Goal: Task Accomplishment & Management: Manage account settings

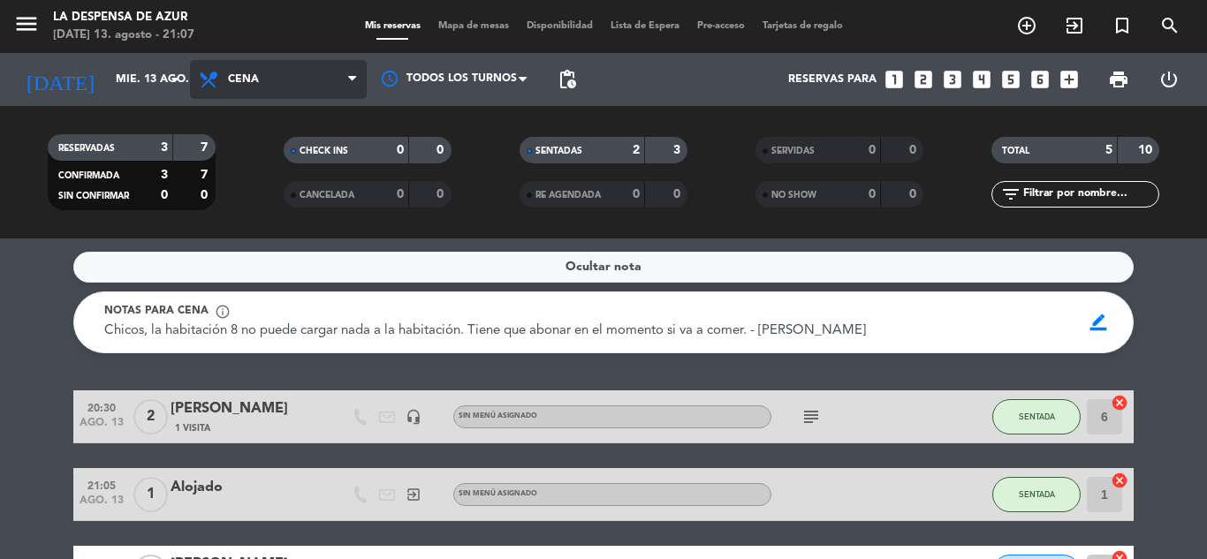
click at [311, 82] on span "Cena" at bounding box center [278, 79] width 177 height 39
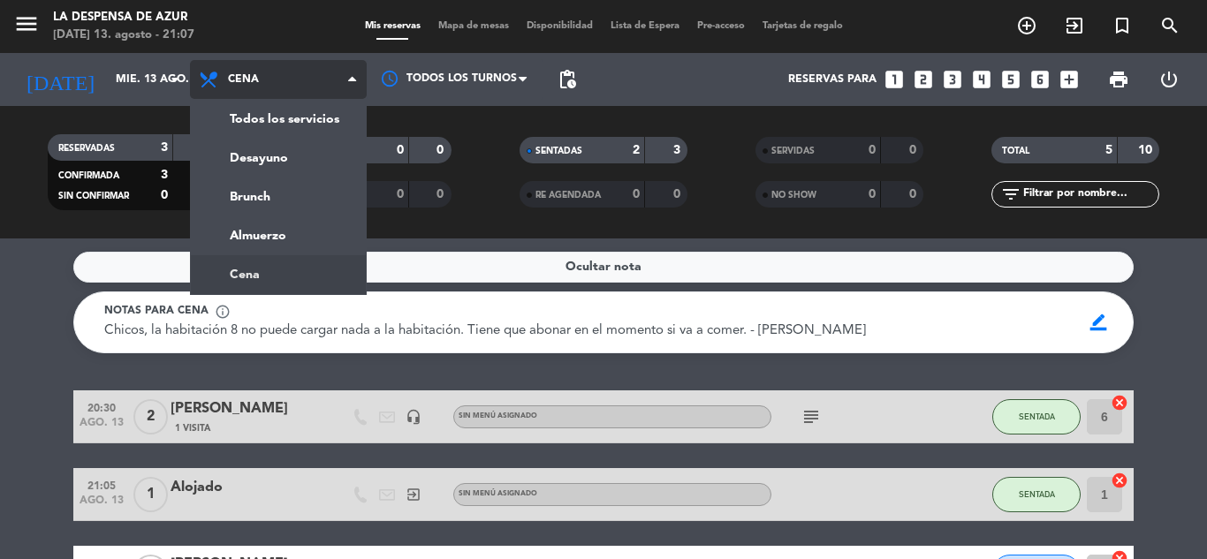
click at [277, 267] on ng-component "menu La Despensa de Azur [DATE] 13. agosto - 21:07 Mis reservas Mapa de mesas D…" at bounding box center [603, 279] width 1207 height 559
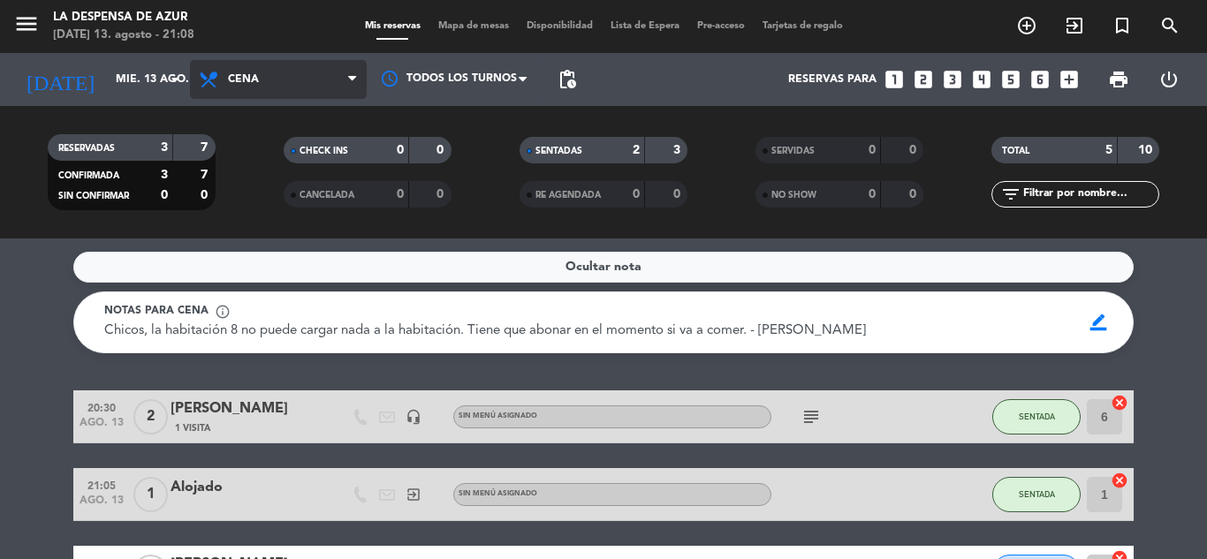
click at [285, 86] on span "Cena" at bounding box center [278, 79] width 177 height 39
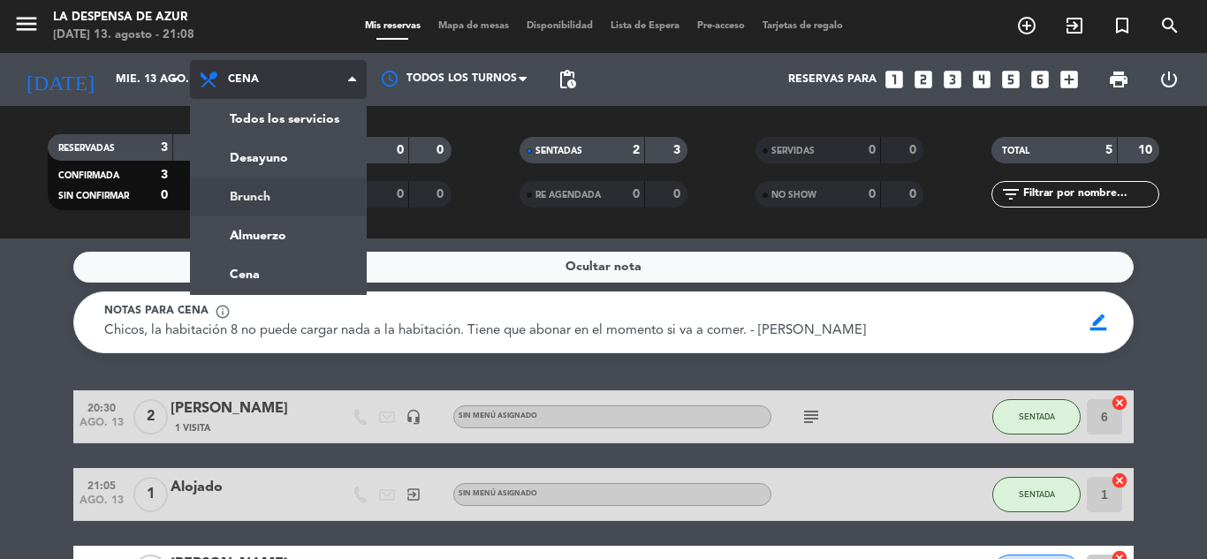
click at [264, 188] on div "menu La Despensa de Azur [DATE] 13. agosto - 21:08 Mis reservas Mapa de mesas D…" at bounding box center [603, 119] width 1207 height 239
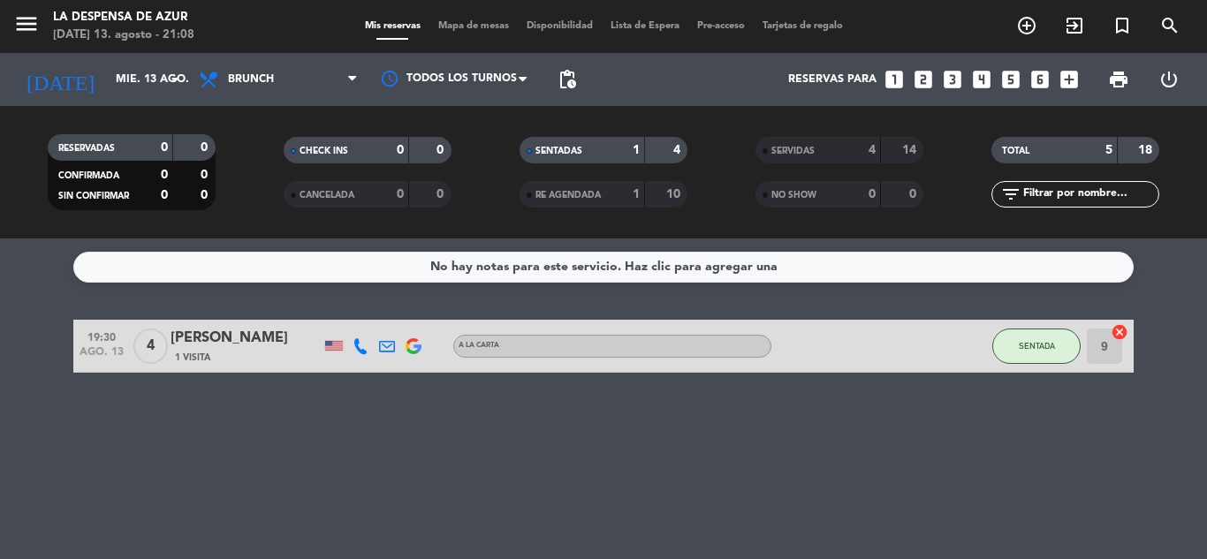
click at [227, 348] on div "[PERSON_NAME]" at bounding box center [246, 338] width 150 height 23
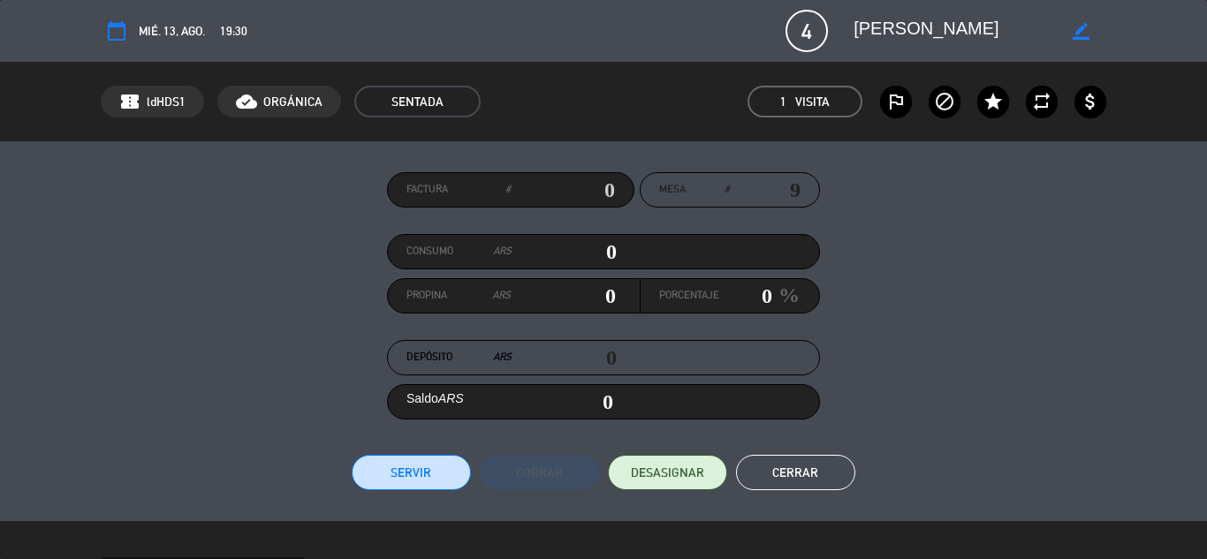
click at [1074, 31] on icon "border_color" at bounding box center [1081, 31] width 17 height 17
click at [238, 25] on span "19:30" at bounding box center [233, 31] width 27 height 20
click at [228, 33] on span "19:30" at bounding box center [233, 31] width 27 height 20
click at [174, 34] on span "mié. 13, ago." at bounding box center [172, 31] width 66 height 20
click at [103, 23] on button "calendar_today" at bounding box center [117, 31] width 32 height 32
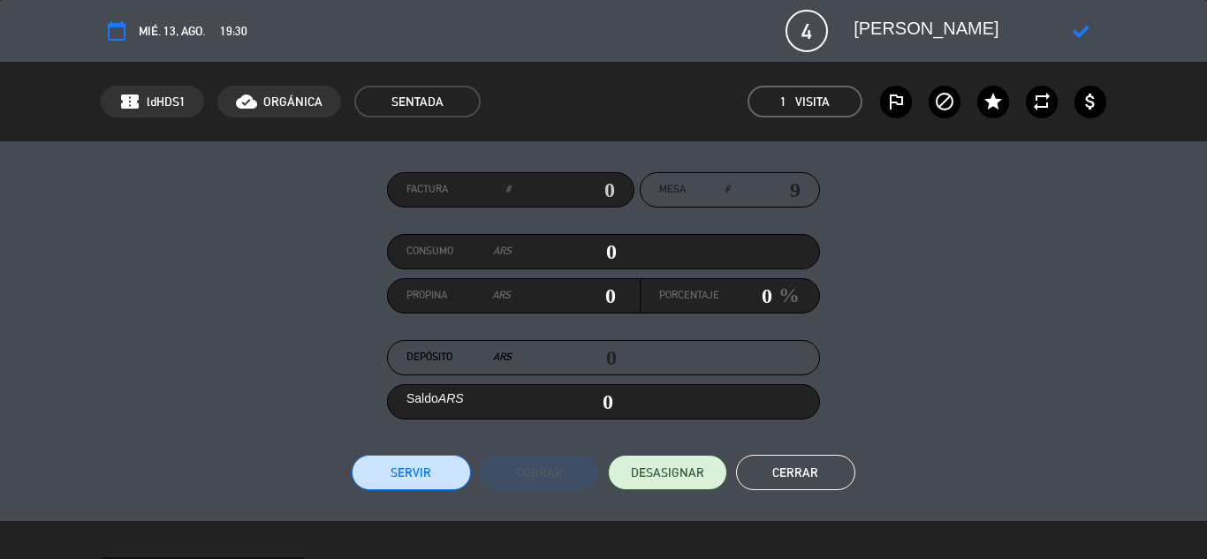
click at [112, 31] on icon "calendar_today" at bounding box center [116, 30] width 21 height 21
drag, startPoint x: 172, startPoint y: 45, endPoint x: 0, endPoint y: 103, distance: 181.6
click at [173, 44] on div "calendar_today mié. 13, ago." at bounding box center [153, 31] width 104 height 32
click at [798, 477] on button "Cerrar" at bounding box center [795, 472] width 119 height 35
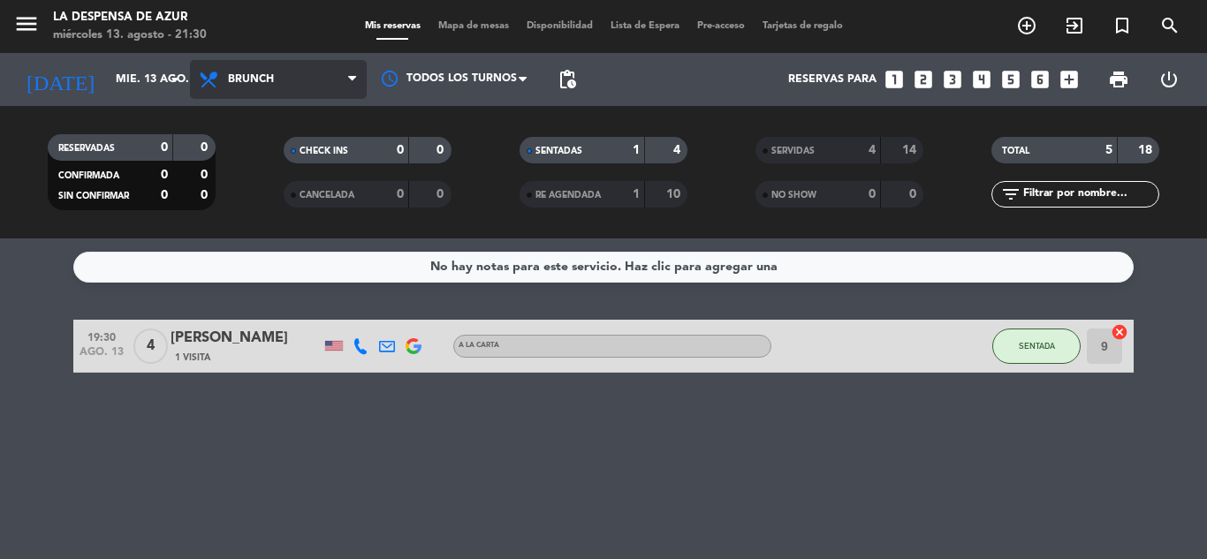
click at [268, 72] on span "Brunch" at bounding box center [278, 79] width 177 height 39
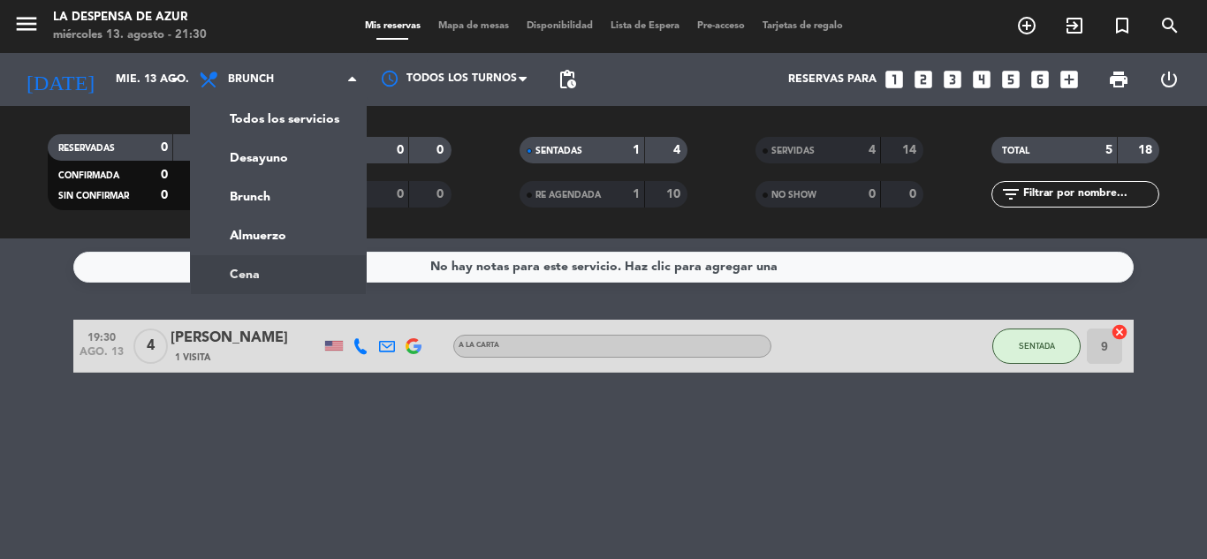
click at [297, 274] on ng-component "menu La Despensa de Azur [DATE] 13. agosto - 21:30 Mis reservas Mapa de mesas D…" at bounding box center [603, 279] width 1207 height 559
click at [297, 274] on div "No hay notas para este servicio. Haz clic para agregar una" at bounding box center [603, 267] width 1060 height 31
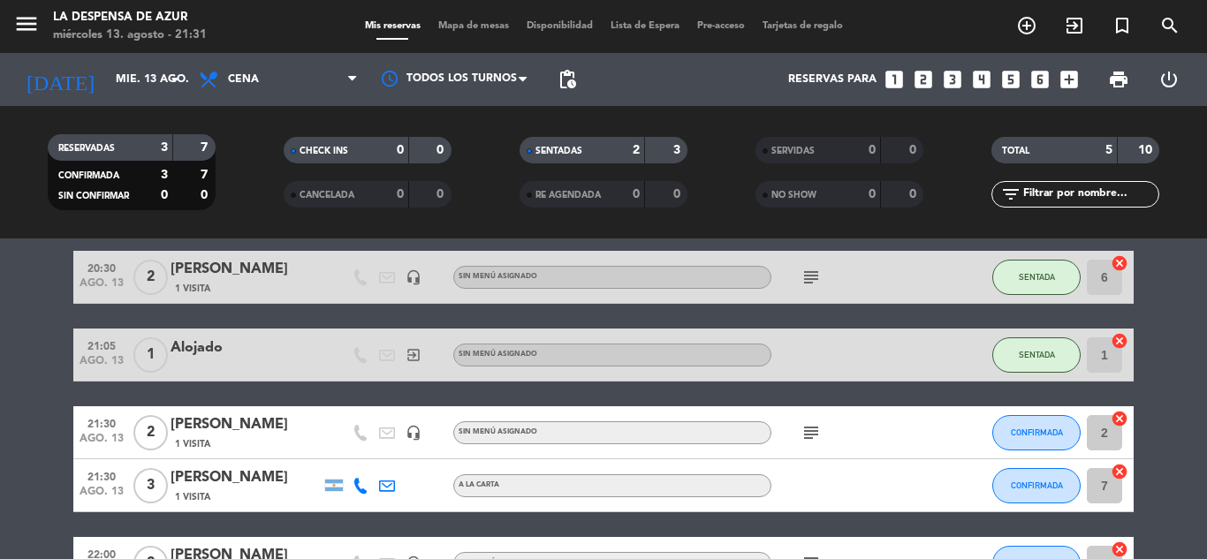
scroll to position [171, 0]
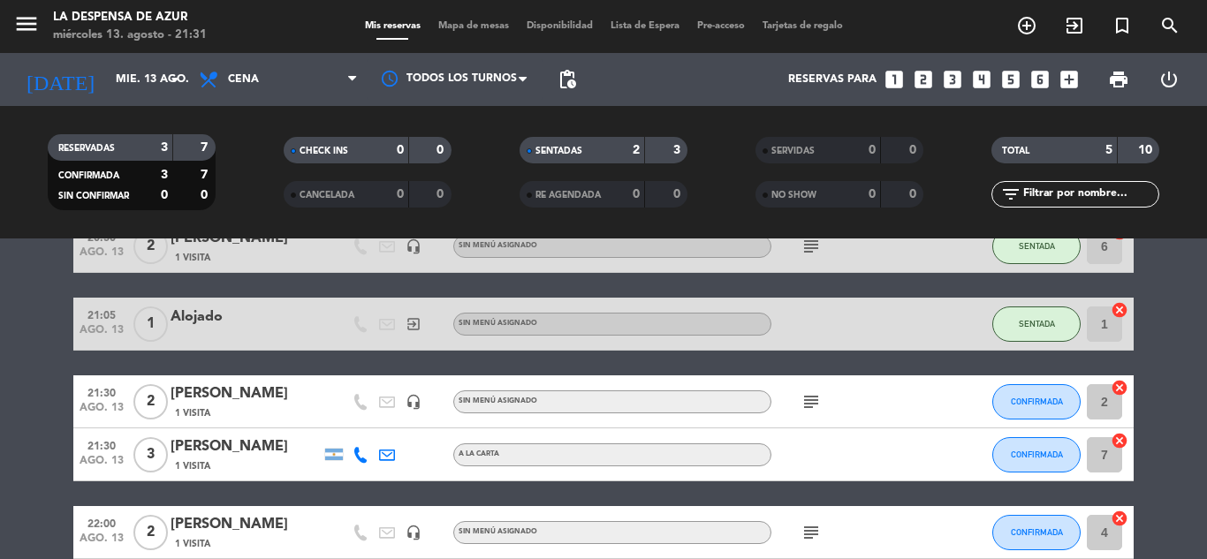
click at [815, 398] on icon "subject" at bounding box center [811, 401] width 21 height 21
click at [18, 451] on bookings-row "20:30 [DATE] 2 [PERSON_NAME] 1 Visita headset_mic Sin menú asignado subject SEN…" at bounding box center [603, 389] width 1207 height 339
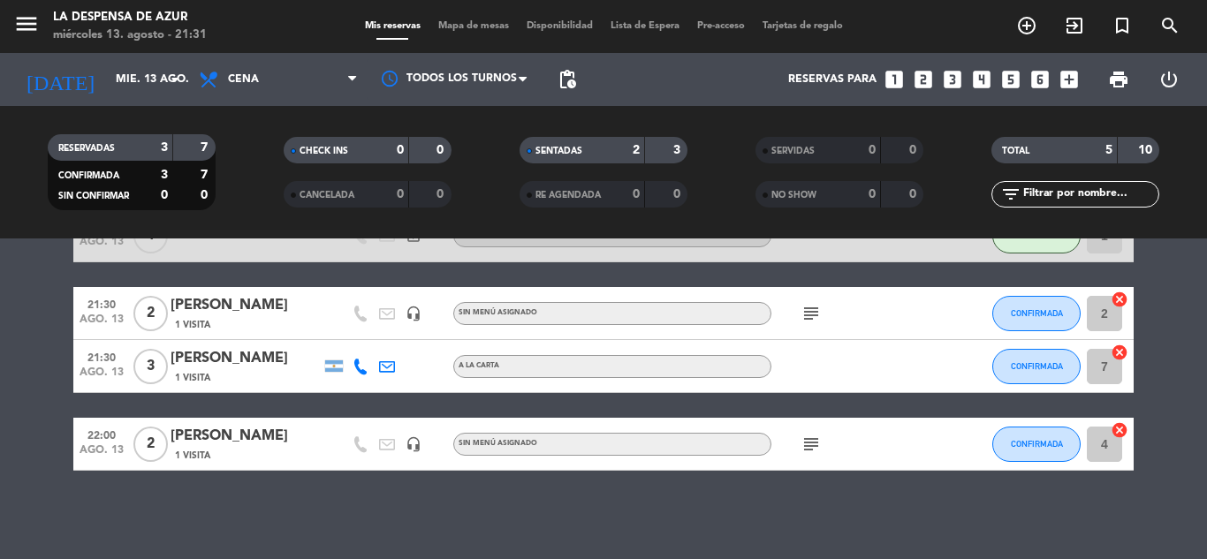
click at [0, 412] on bookings-row "20:30 [DATE] 2 [PERSON_NAME] 1 Visita headset_mic Sin menú asignado subject SEN…" at bounding box center [603, 301] width 1207 height 339
